Goal: Transaction & Acquisition: Subscribe to service/newsletter

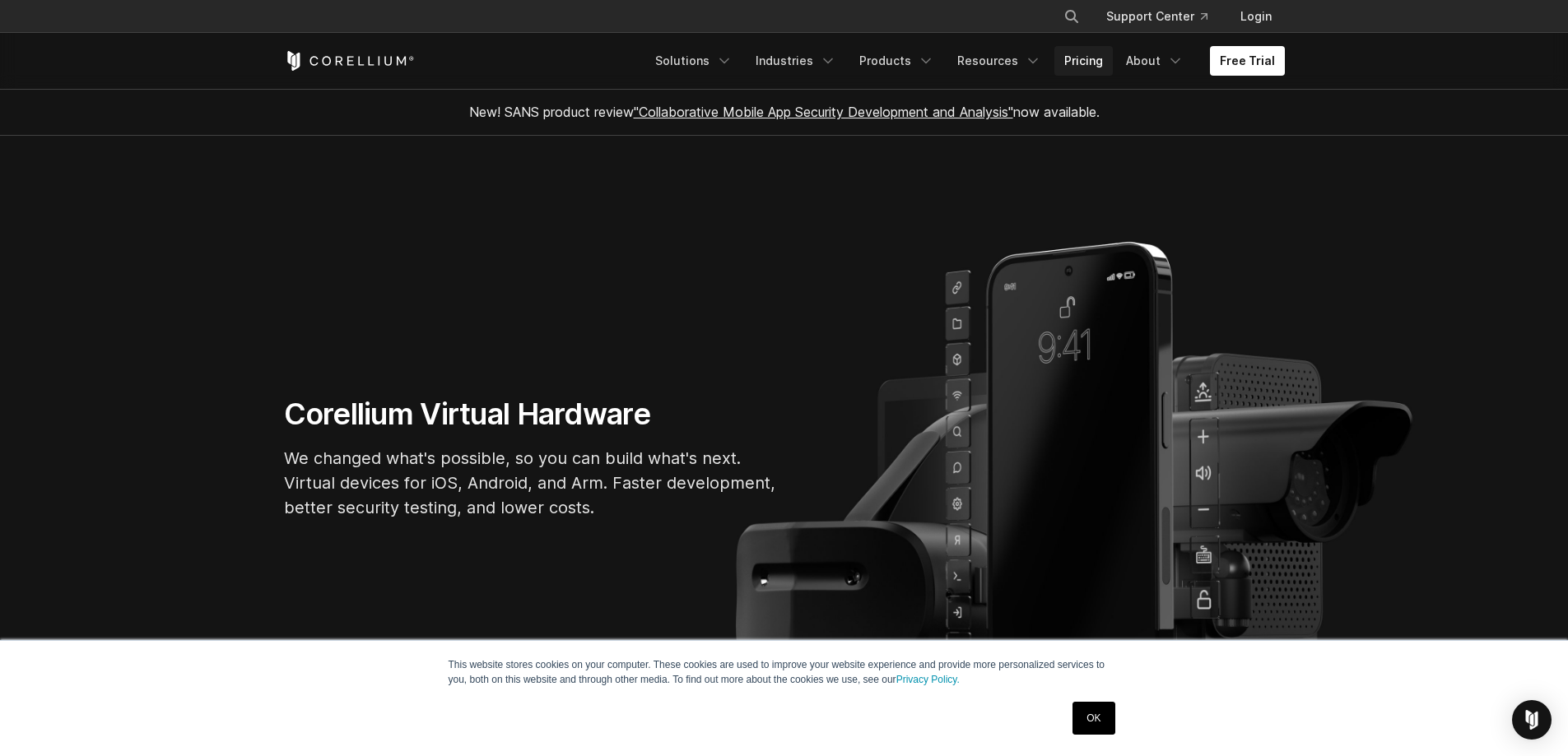
click at [1088, 61] on link "Pricing" at bounding box center [1083, 61] width 59 height 29
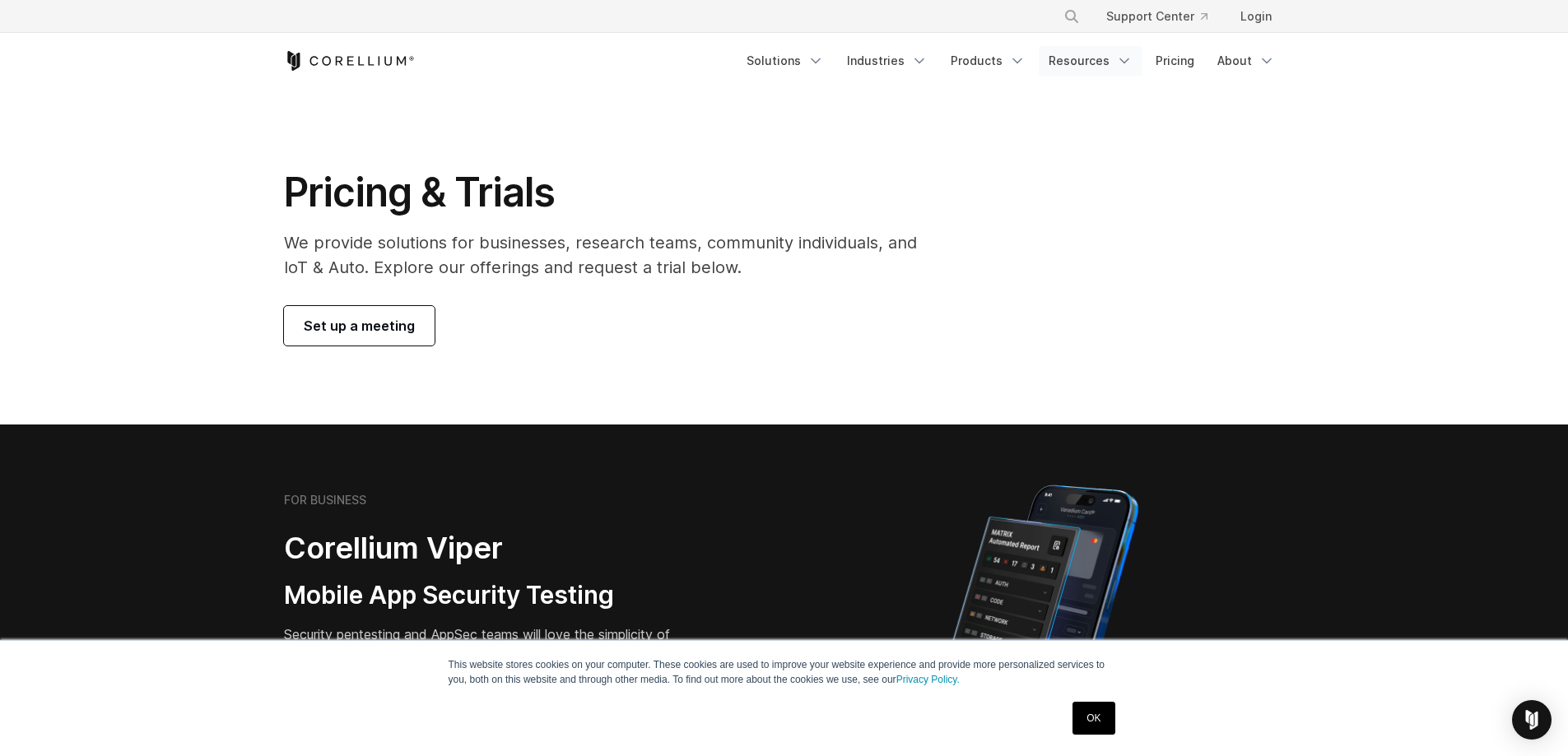
click at [1070, 50] on link "Resources" at bounding box center [1090, 61] width 103 height 29
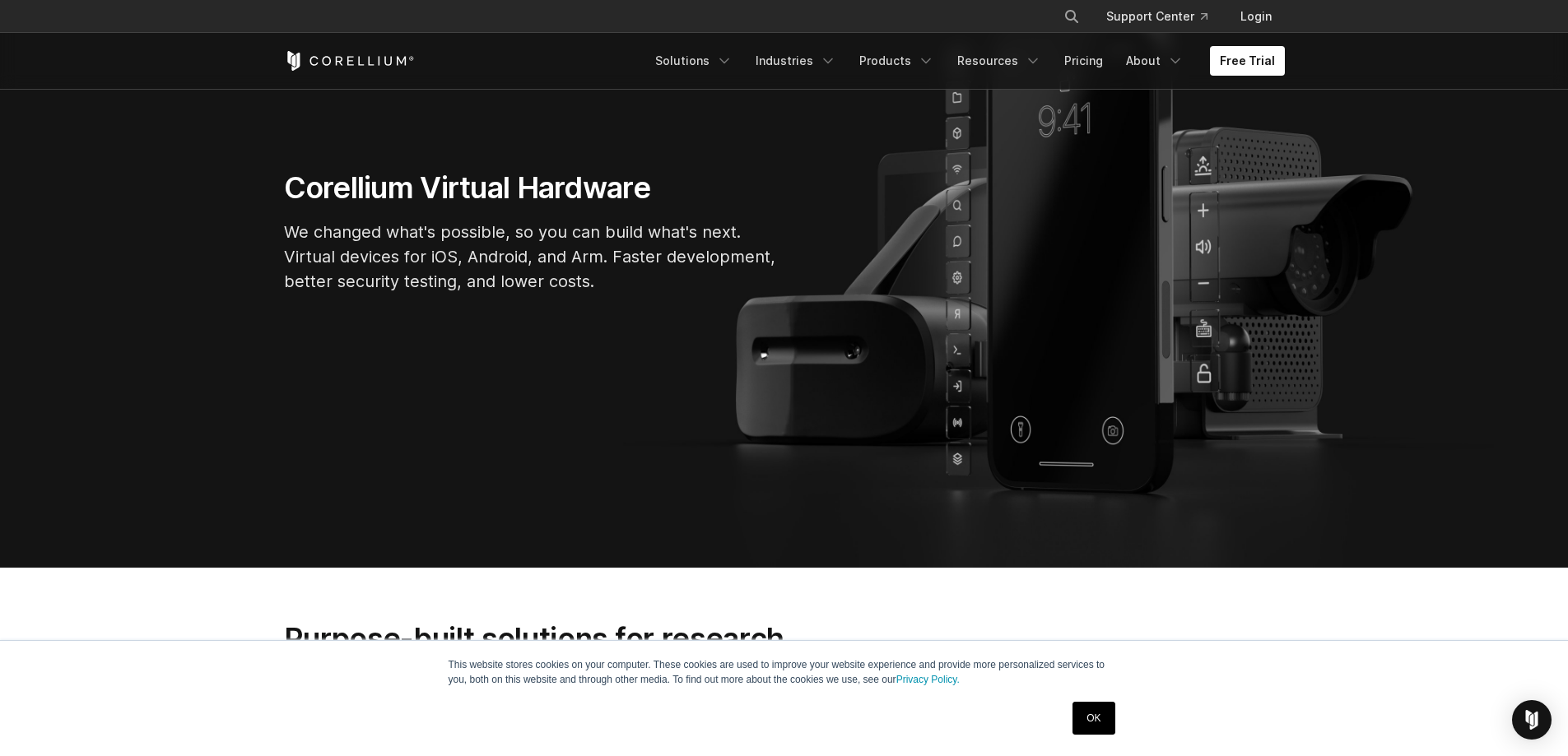
scroll to position [247, 0]
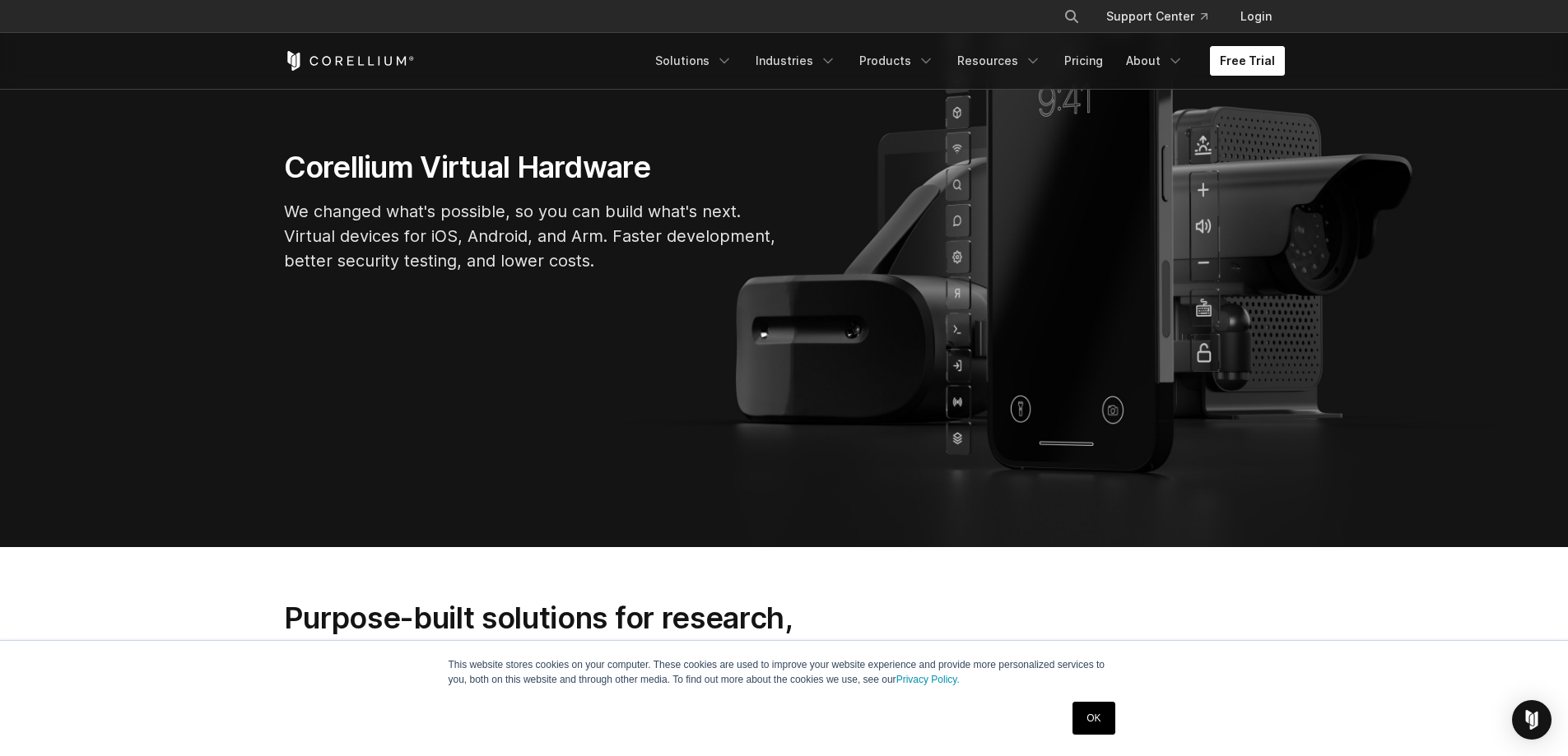
click at [1254, 56] on link "Free Trial" at bounding box center [1247, 61] width 75 height 29
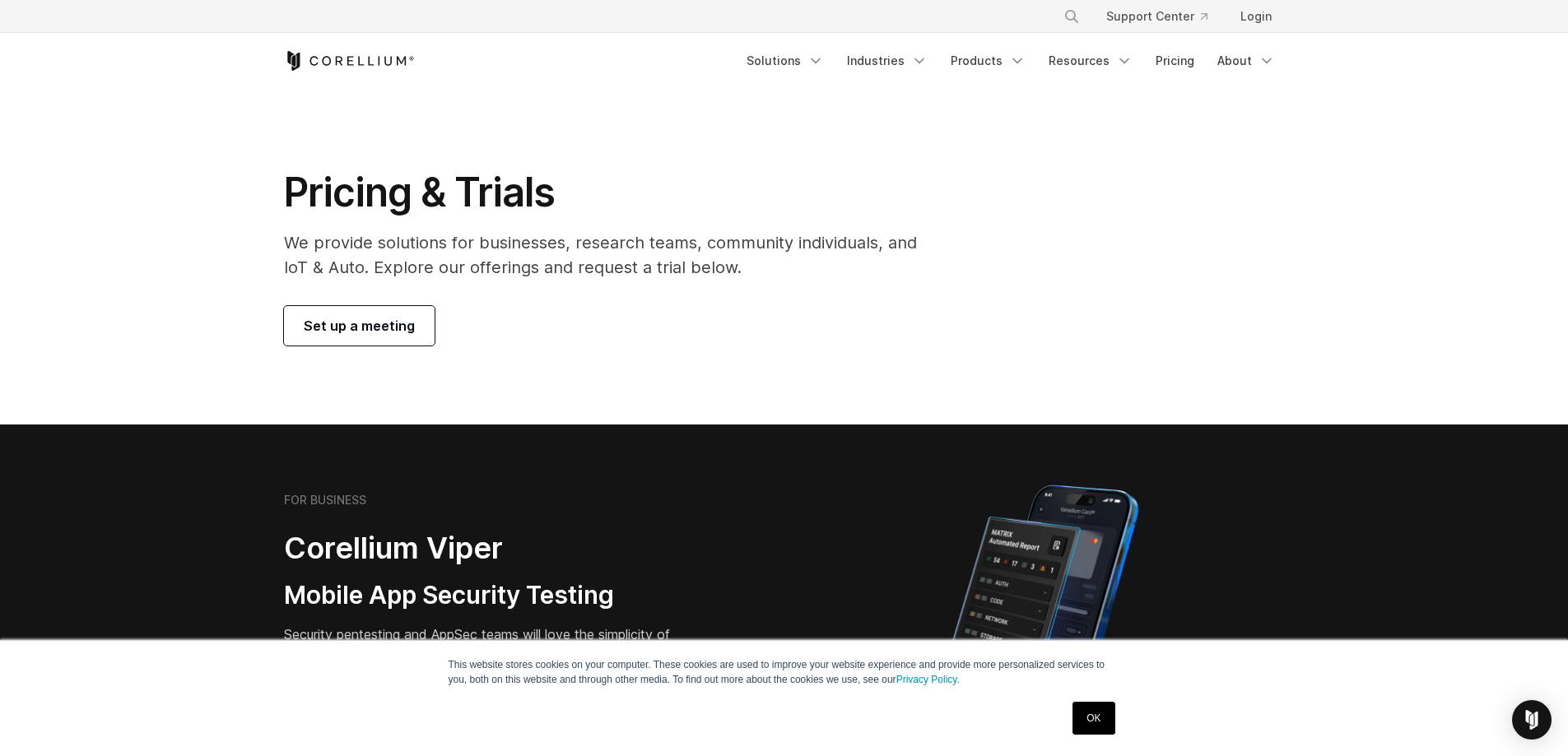
click at [1098, 722] on link "OK" at bounding box center [1093, 718] width 42 height 33
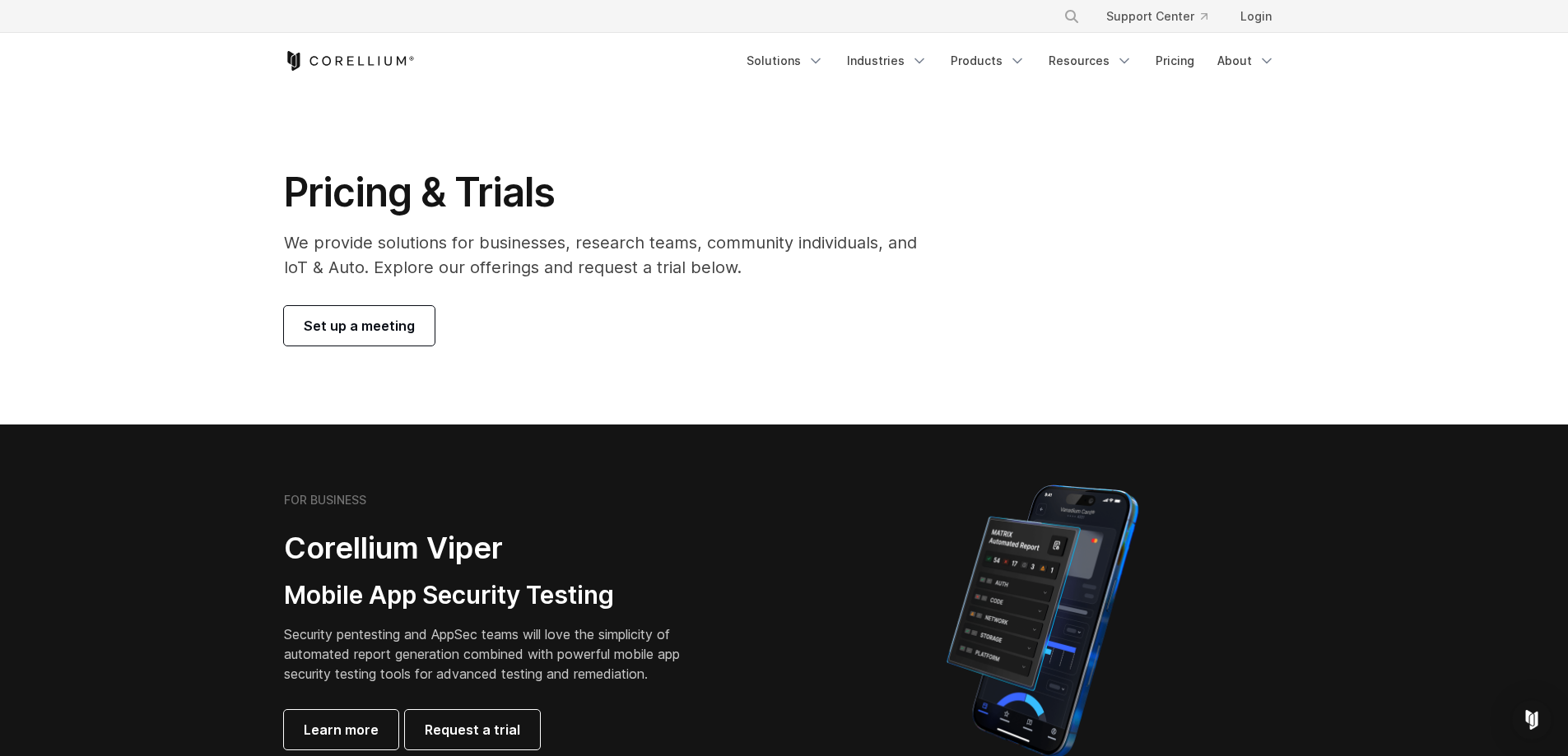
click at [390, 333] on span "Set up a meeting" at bounding box center [359, 326] width 111 height 20
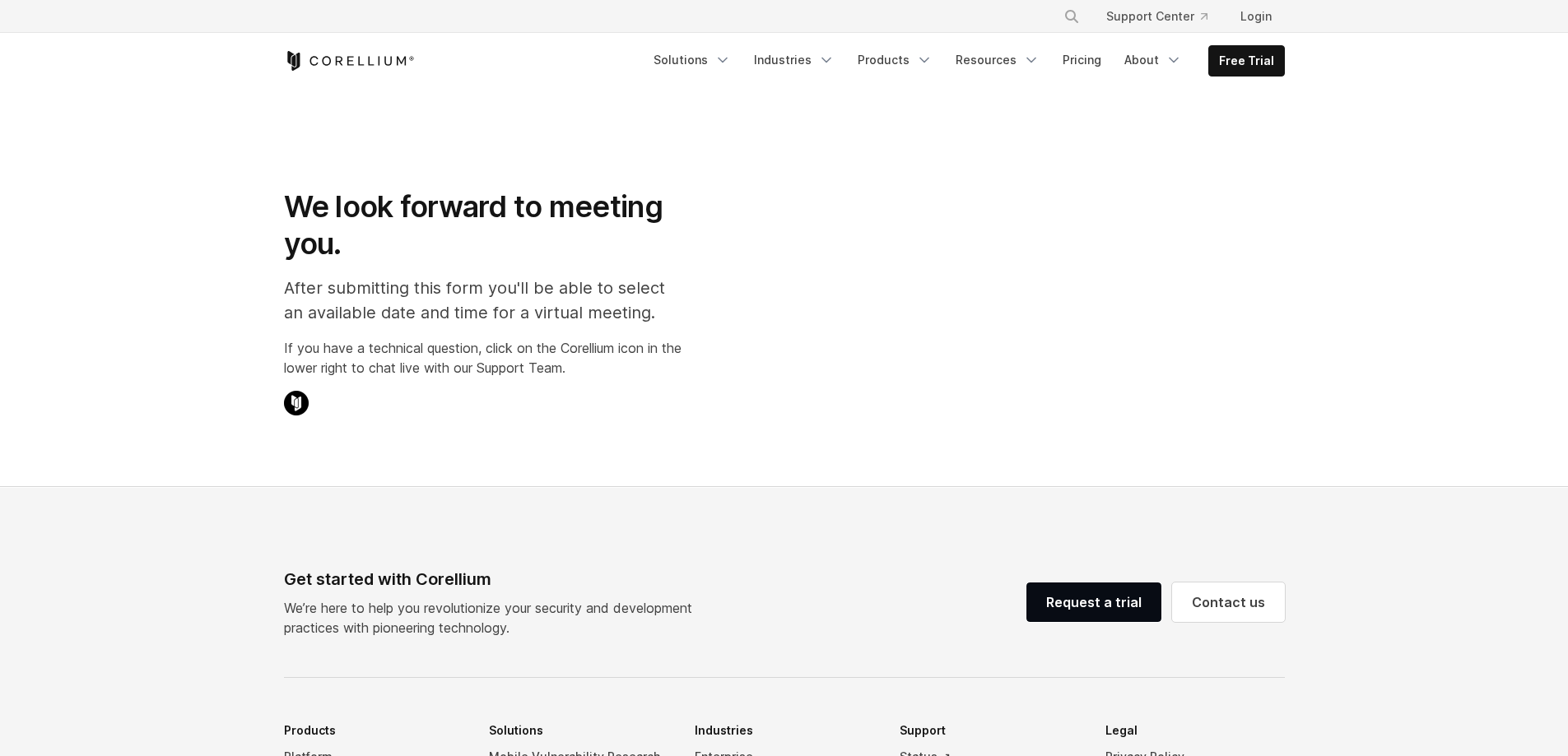
select select "**"
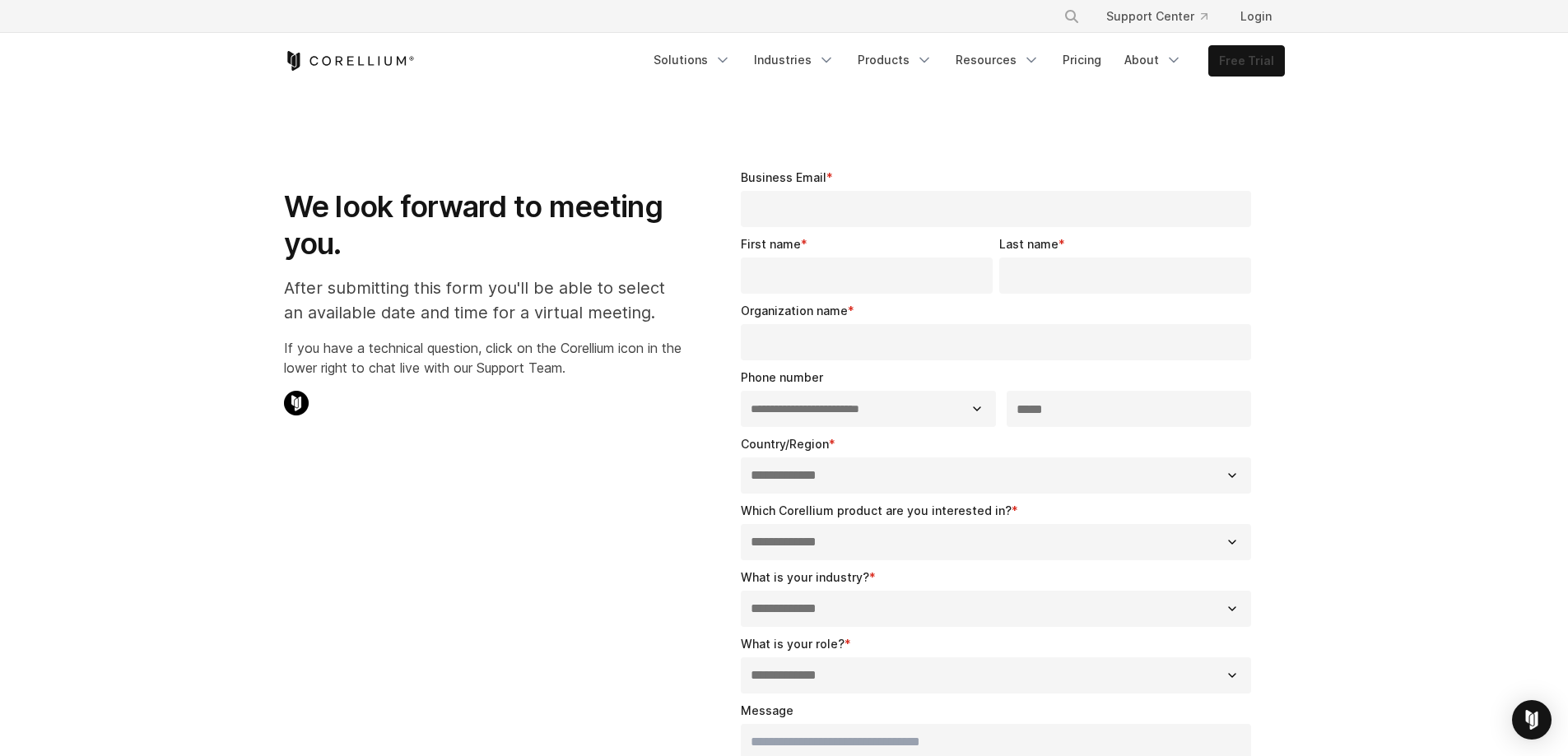
click at [1229, 64] on link "Free Trial" at bounding box center [1246, 61] width 75 height 29
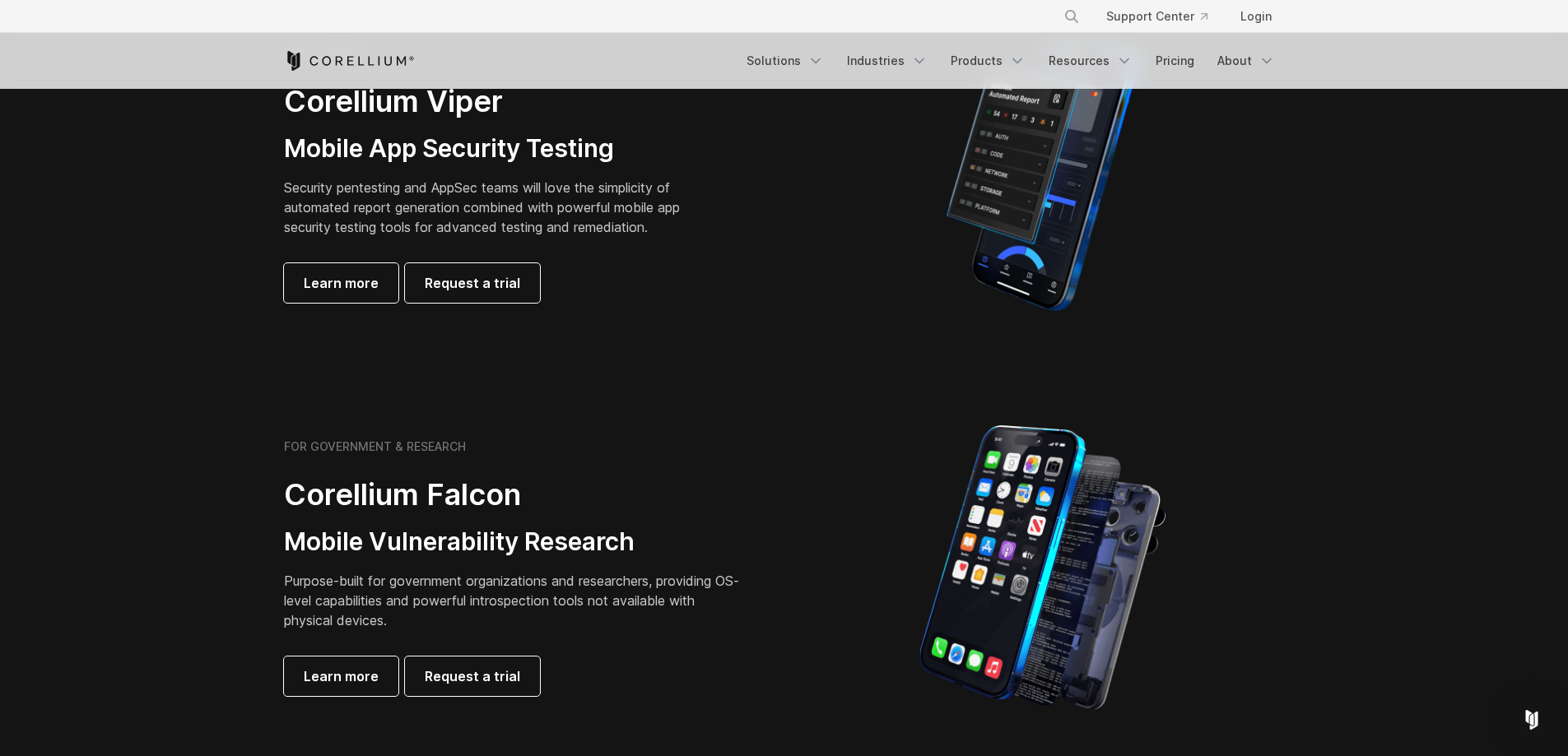
scroll to position [493, 0]
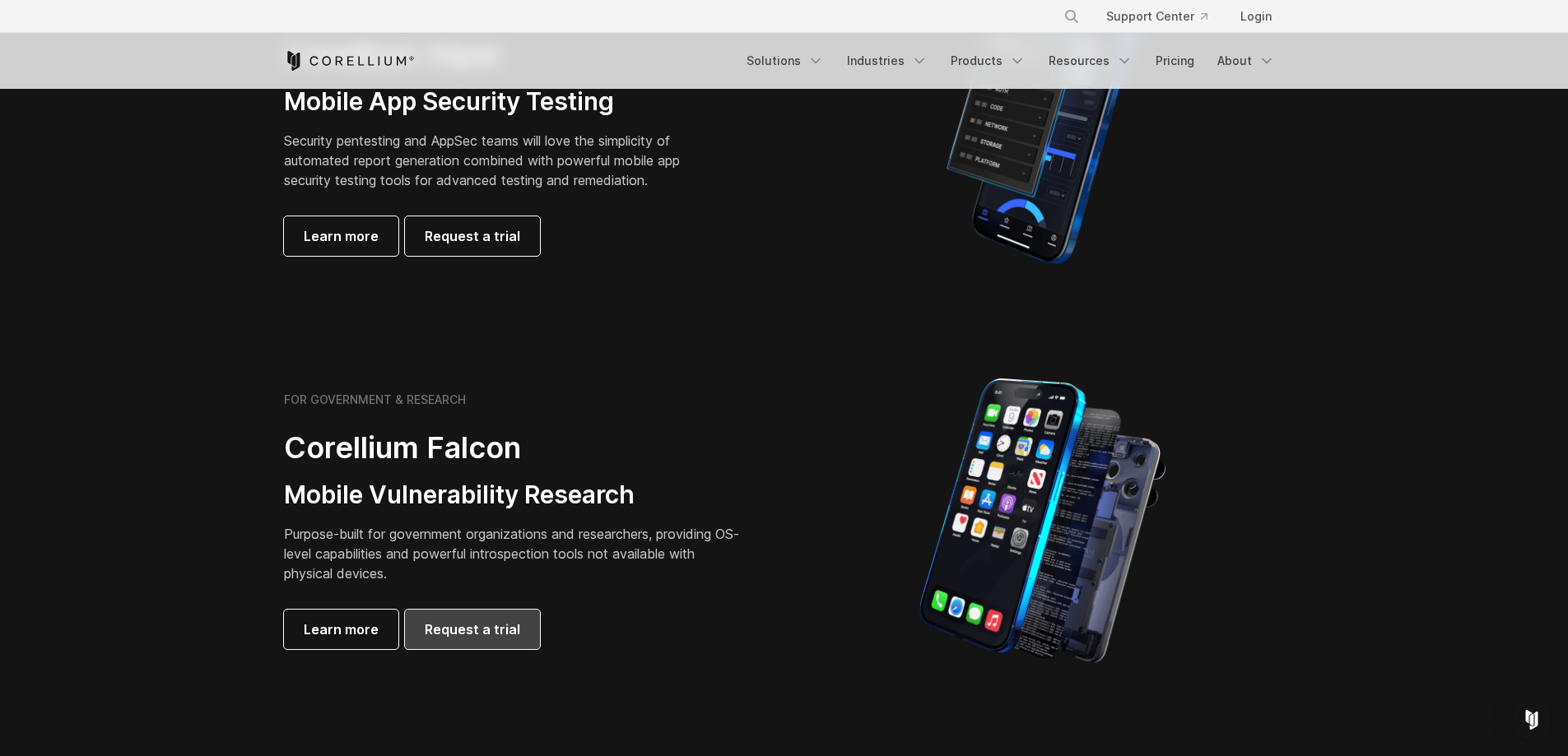
click at [506, 637] on span "Request a trial" at bounding box center [472, 630] width 95 height 20
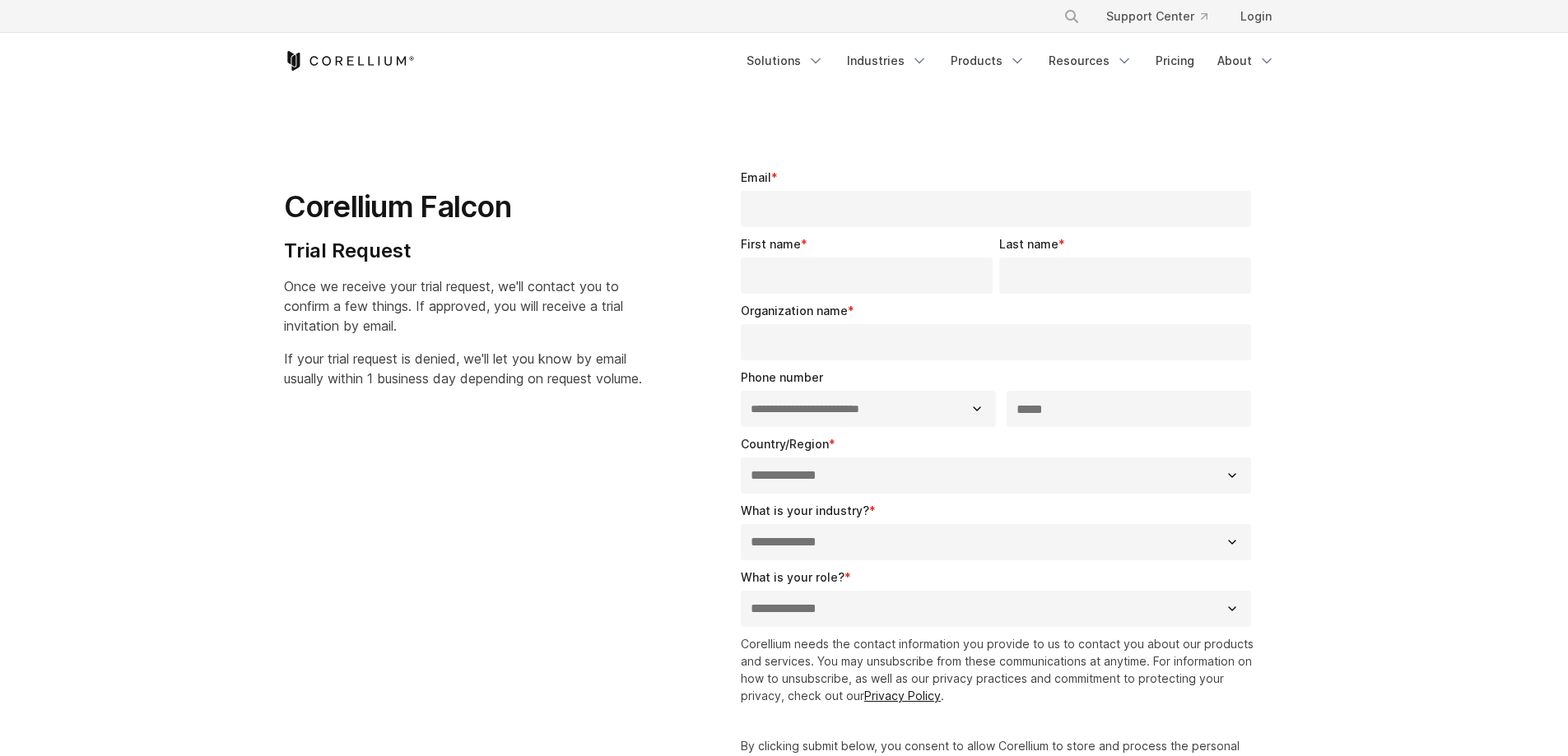
select select "**"
